Goal: Entertainment & Leisure: Consume media (video, audio)

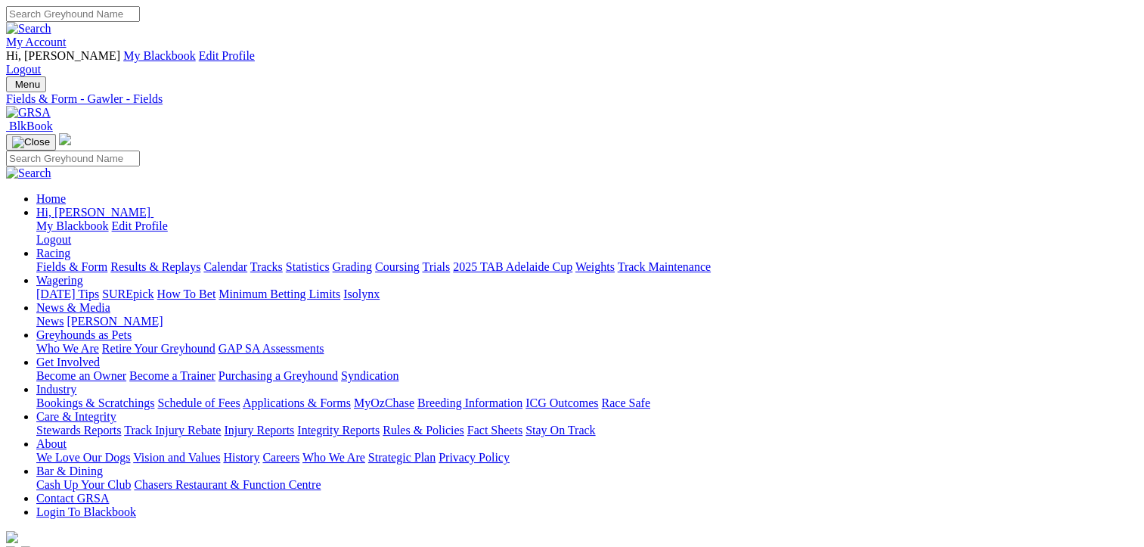
click at [58, 260] on link "Fields & Form" at bounding box center [71, 266] width 71 height 13
click at [179, 260] on link "Results & Replays" at bounding box center [155, 266] width 90 height 13
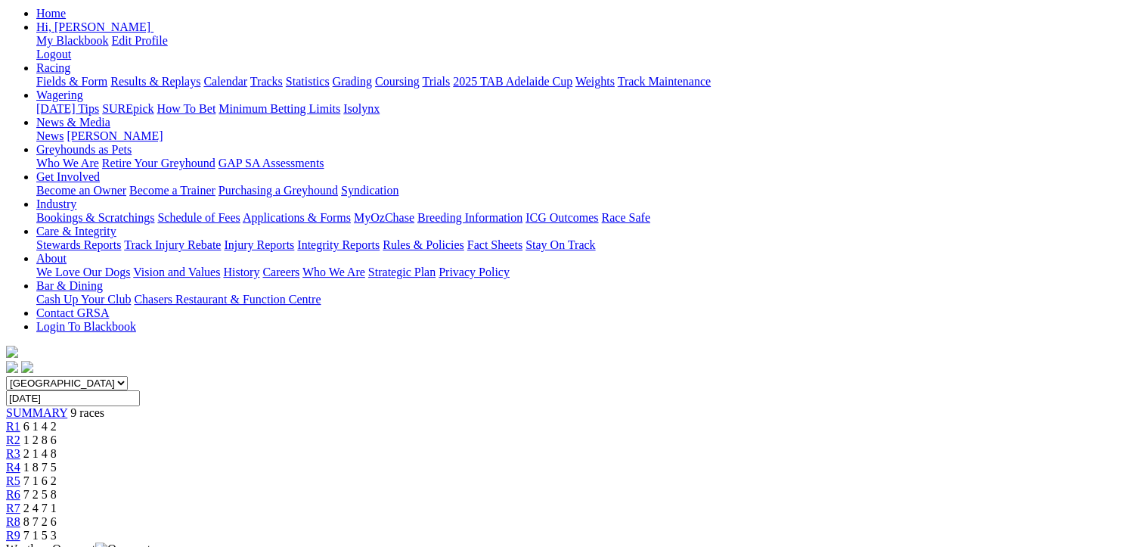
scroll to position [76, 0]
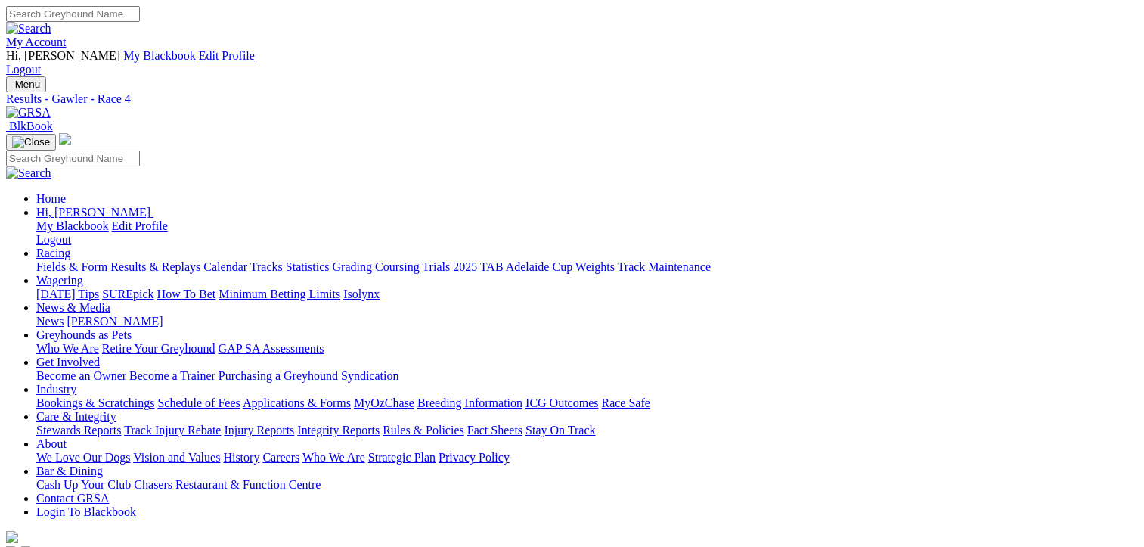
scroll to position [378, 0]
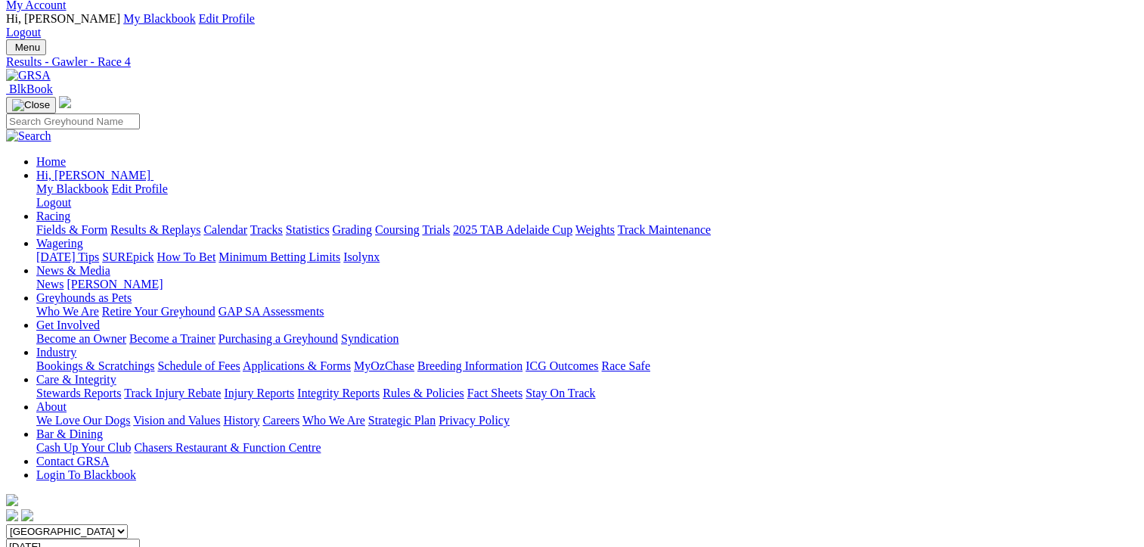
scroll to position [0, 0]
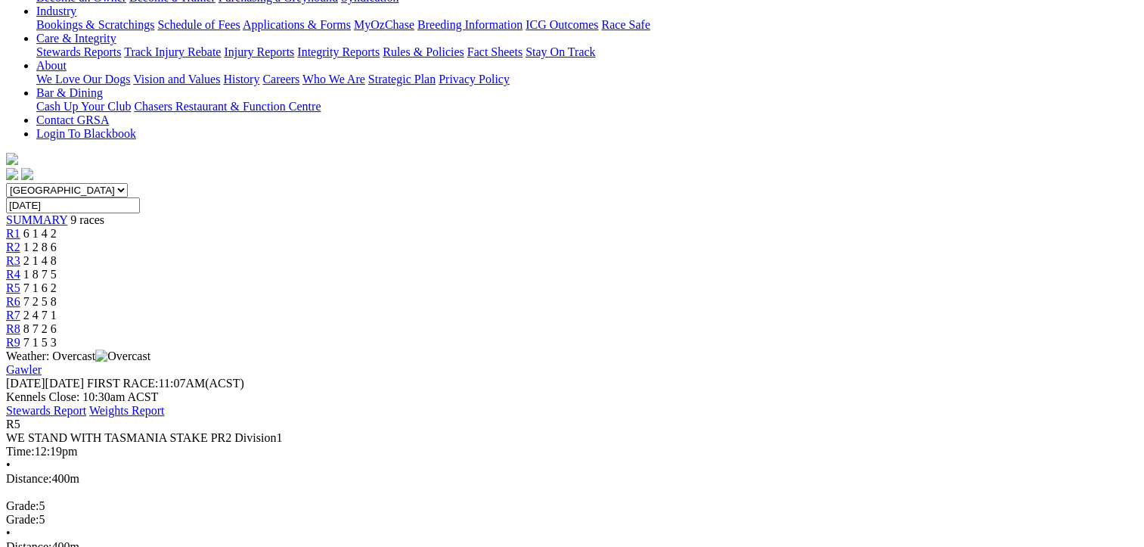
scroll to position [303, 0]
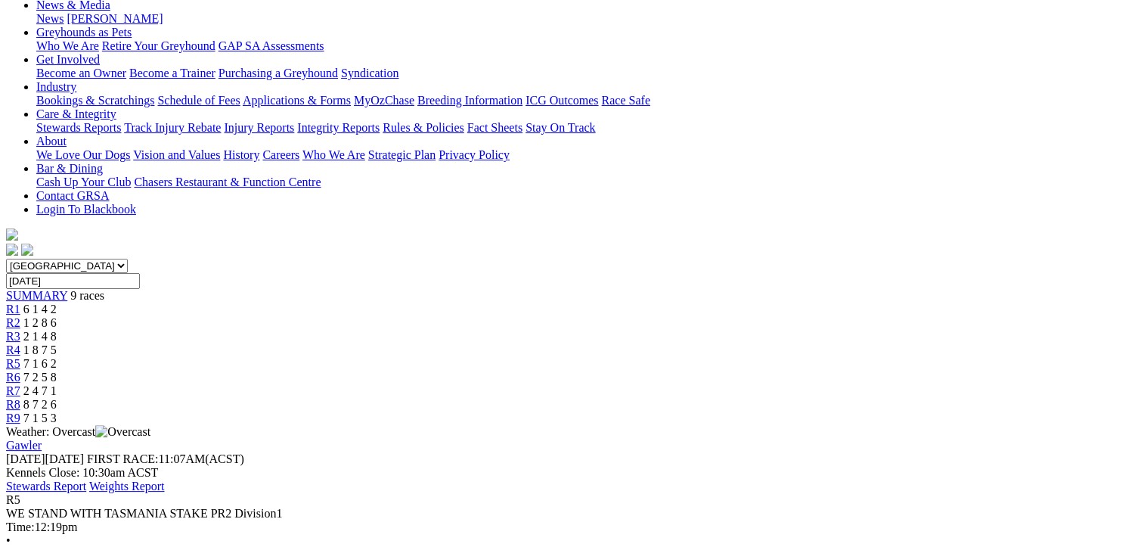
scroll to position [0, 0]
